Goal: Information Seeking & Learning: Check status

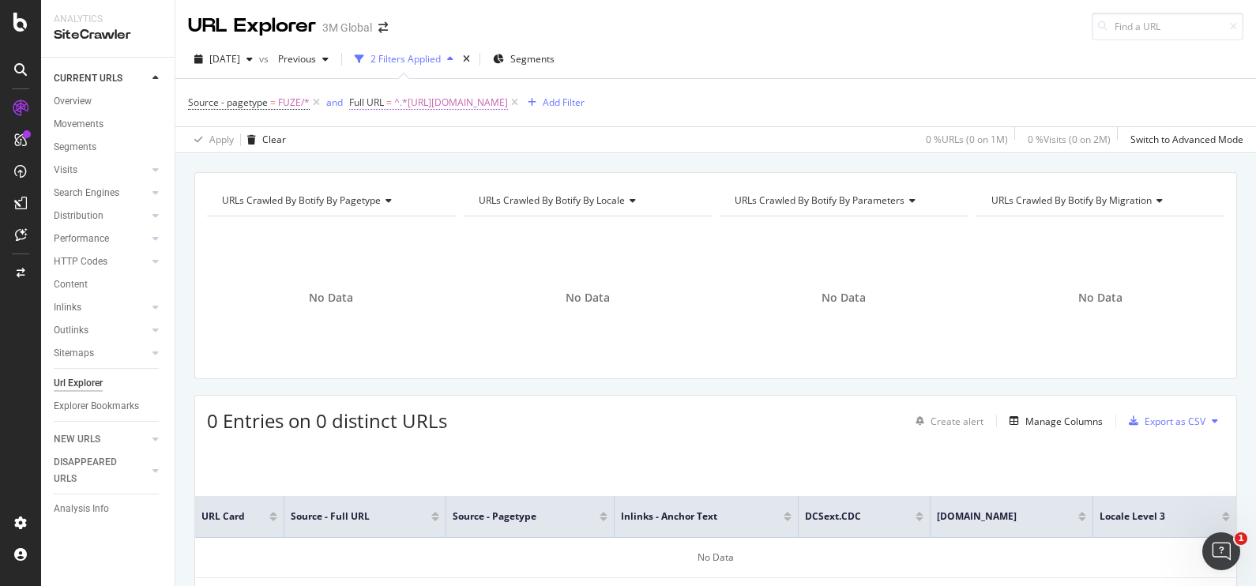
click at [508, 105] on span "^.*[URL][DOMAIN_NAME]" at bounding box center [451, 103] width 114 height 22
click at [521, 170] on icon at bounding box center [524, 167] width 9 height 11
click at [493, 167] on input "text" at bounding box center [449, 167] width 172 height 25
paste input "[URL][DOMAIN_NAME]"
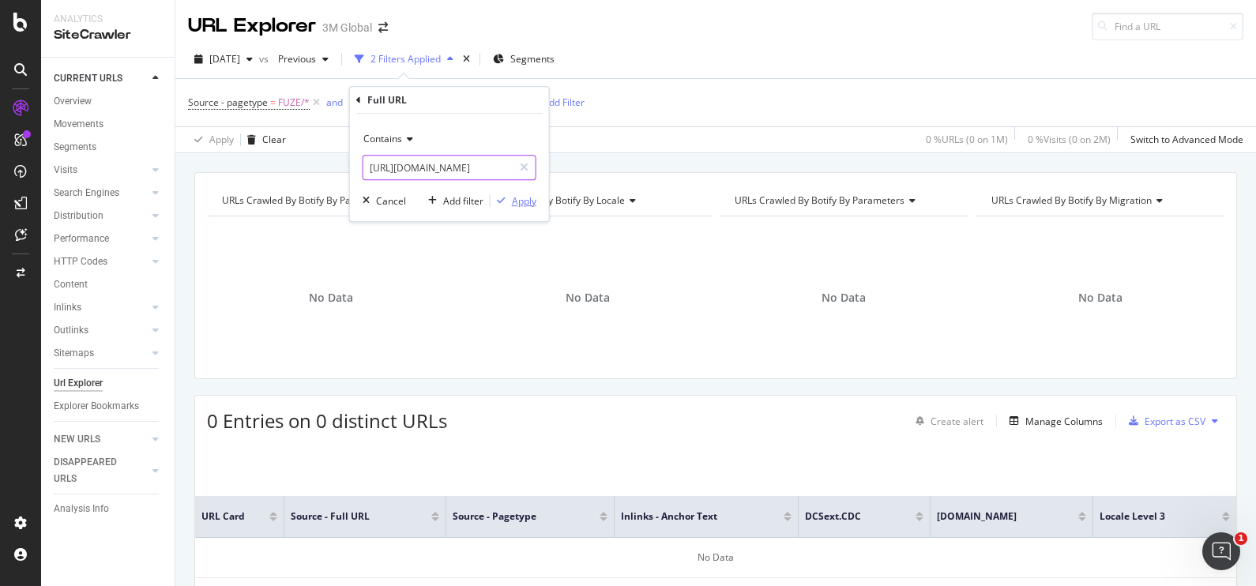
type input "[URL][DOMAIN_NAME]"
click at [509, 200] on div "button" at bounding box center [501, 200] width 21 height 9
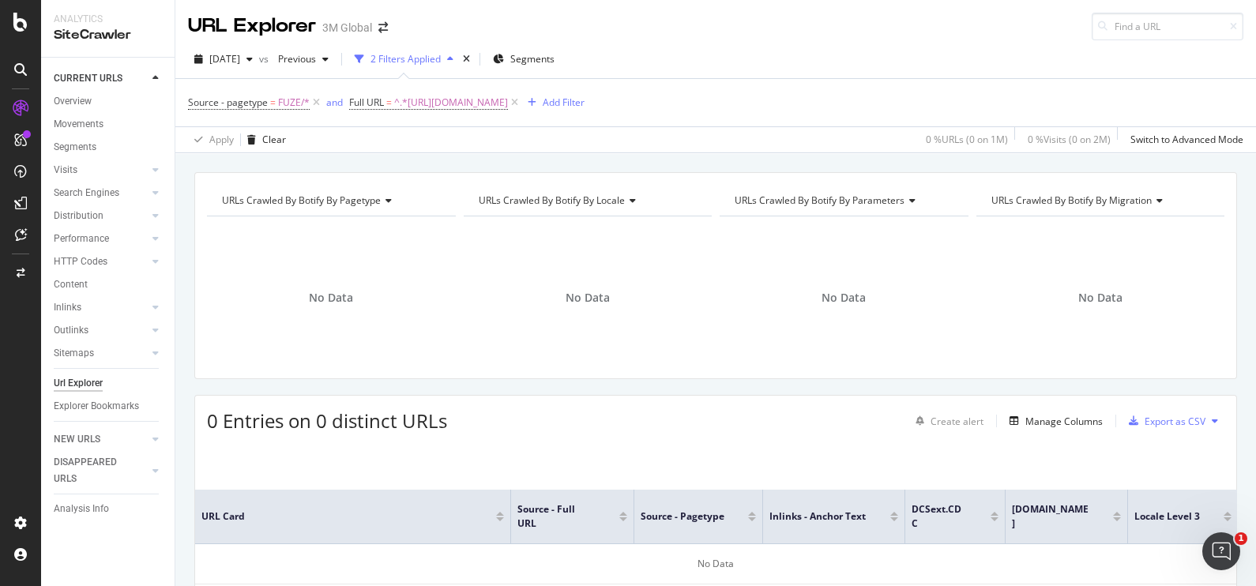
click at [920, 45] on div "[DATE] vs Previous 2 Filters Applied Segments Source - pagetype = FUZE/* and Fu…" at bounding box center [715, 96] width 1081 height 113
click at [259, 55] on div "button" at bounding box center [249, 59] width 19 height 9
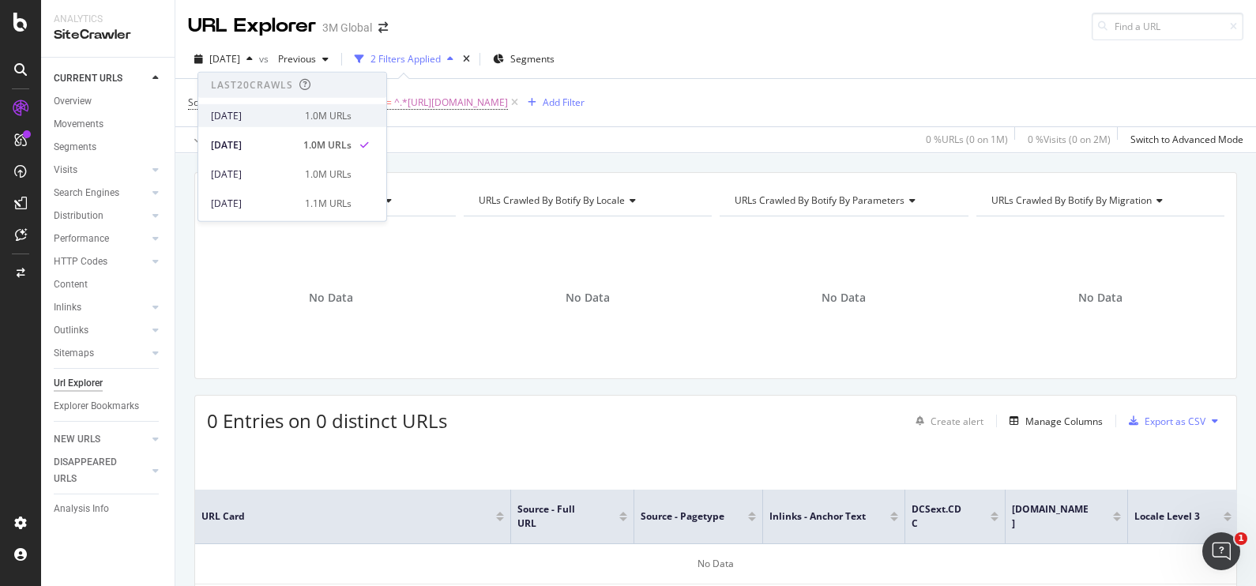
click at [273, 119] on div "[DATE]" at bounding box center [253, 115] width 85 height 14
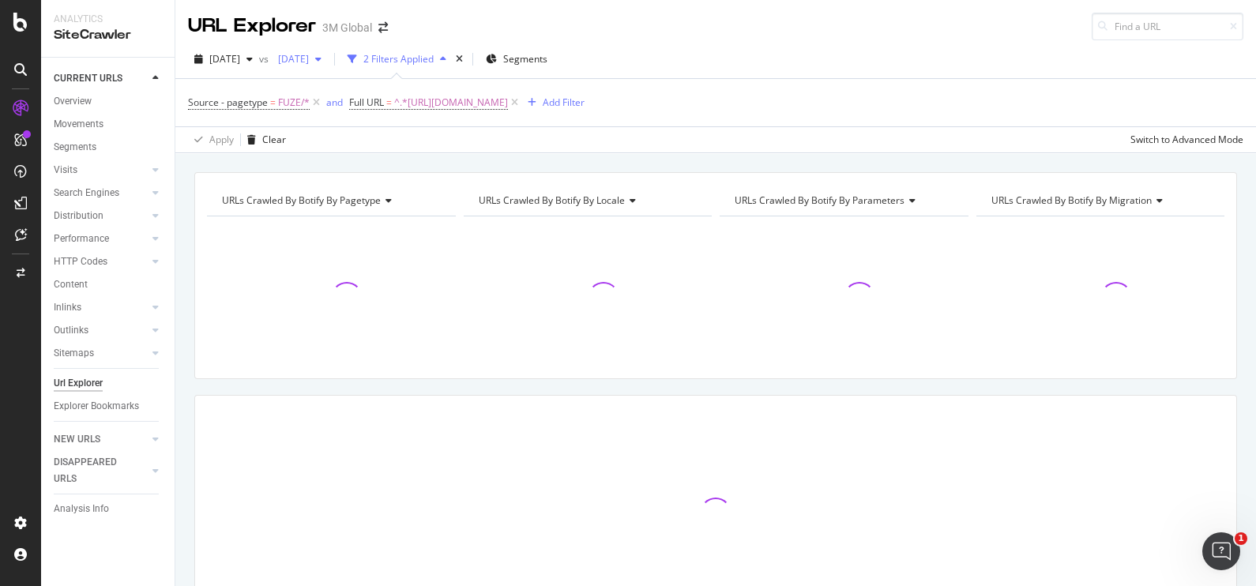
click at [309, 52] on span "[DATE]" at bounding box center [290, 58] width 37 height 13
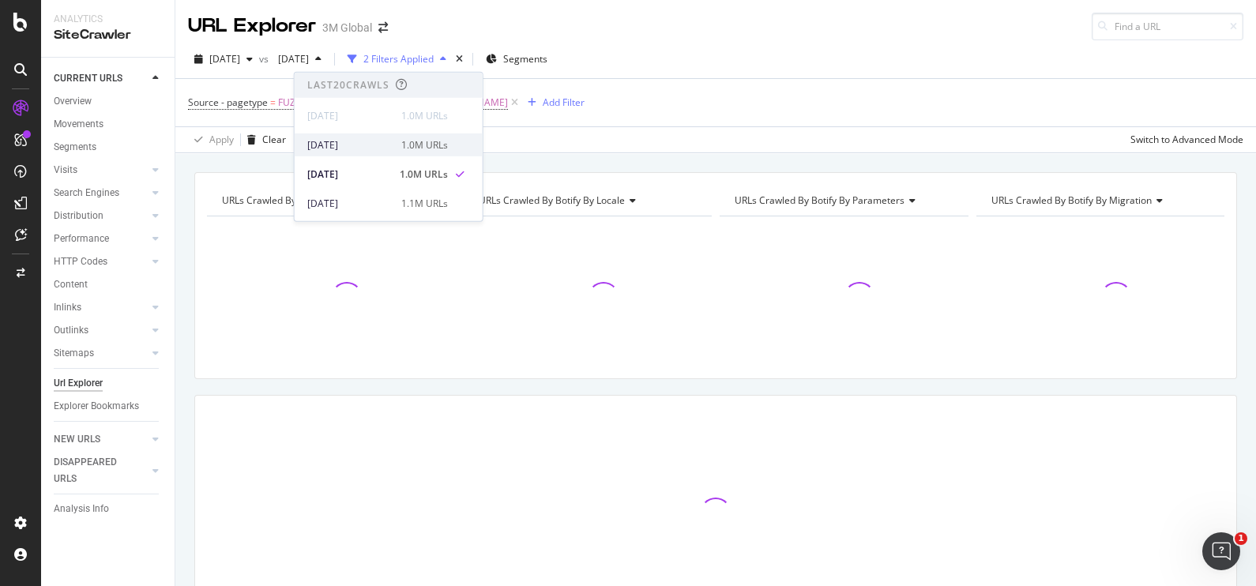
click at [395, 139] on div "[DATE] 1.0M URLs" at bounding box center [377, 144] width 141 height 14
